Goal: Transaction & Acquisition: Purchase product/service

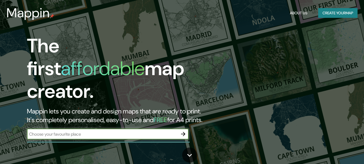
scroll to position [54, 0]
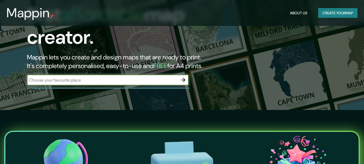
click at [185, 77] on icon "button" at bounding box center [183, 80] width 6 height 6
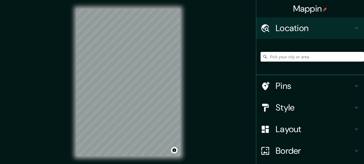
click at [296, 58] on input "Pick your city or area" at bounding box center [312, 57] width 103 height 10
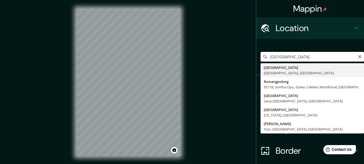
type input "[GEOGRAPHIC_DATA], [GEOGRAPHIC_DATA], [GEOGRAPHIC_DATA]"
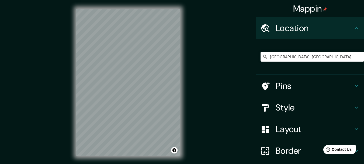
click at [188, 98] on div "© Mapbox © OpenStreetMap Improve this map" at bounding box center [128, 82] width 121 height 164
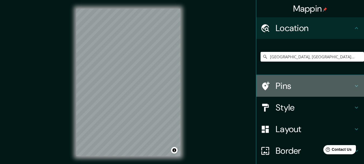
click at [353, 87] on icon at bounding box center [356, 85] width 6 height 6
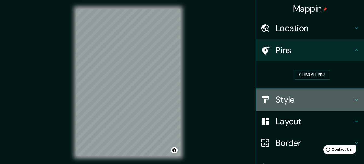
click at [349, 95] on div "Style" at bounding box center [310, 100] width 108 height 22
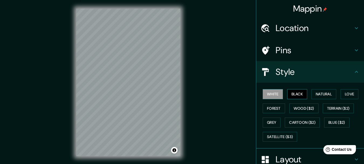
click at [289, 94] on button "Black" at bounding box center [297, 94] width 20 height 10
click at [315, 94] on button "Natural" at bounding box center [324, 94] width 25 height 10
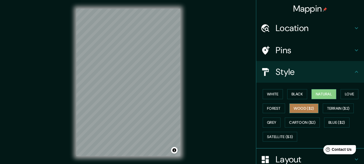
click at [305, 105] on button "Wood ($2)" at bounding box center [303, 108] width 29 height 10
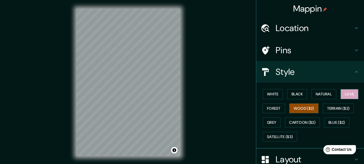
click at [351, 94] on button "Love" at bounding box center [350, 94] width 18 height 10
click at [271, 110] on button "Forest" at bounding box center [274, 108] width 22 height 10
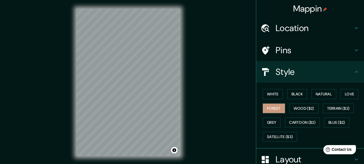
click at [191, 116] on div "Mappin Location [GEOGRAPHIC_DATA], [GEOGRAPHIC_DATA], [GEOGRAPHIC_DATA] Pins St…" at bounding box center [182, 86] width 364 height 173
